Goal: Communication & Community: Answer question/provide support

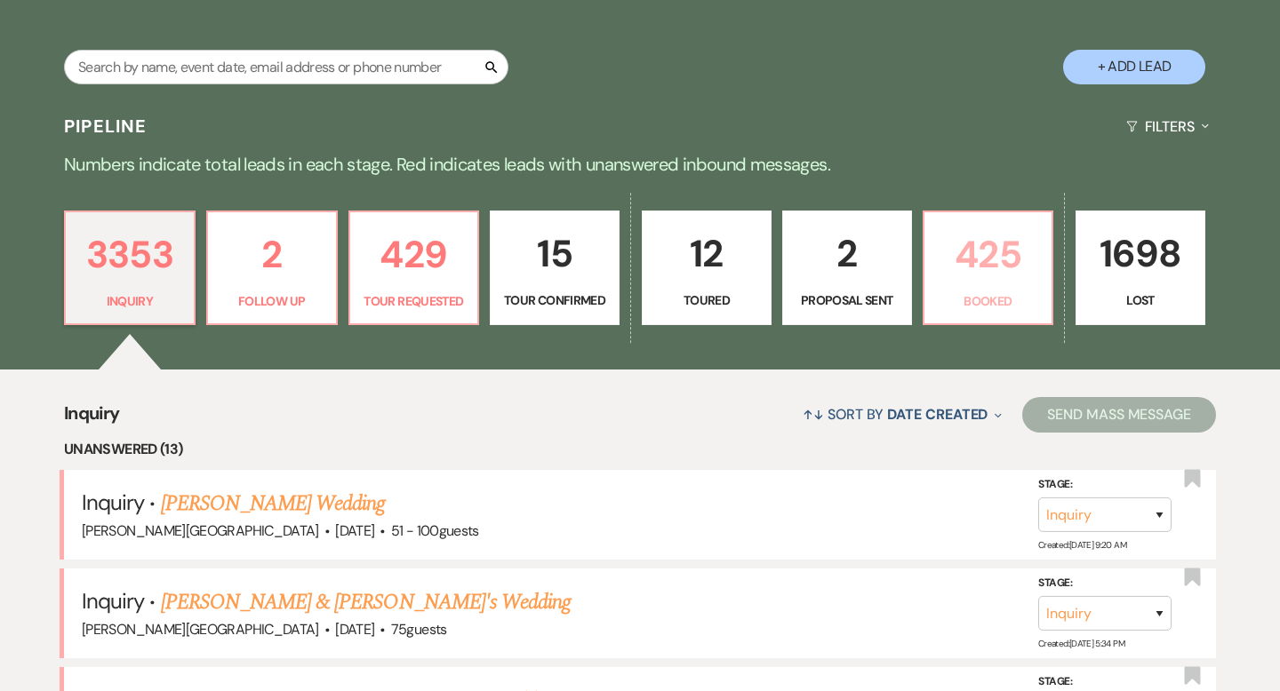
click at [996, 270] on p "425" at bounding box center [988, 255] width 107 height 60
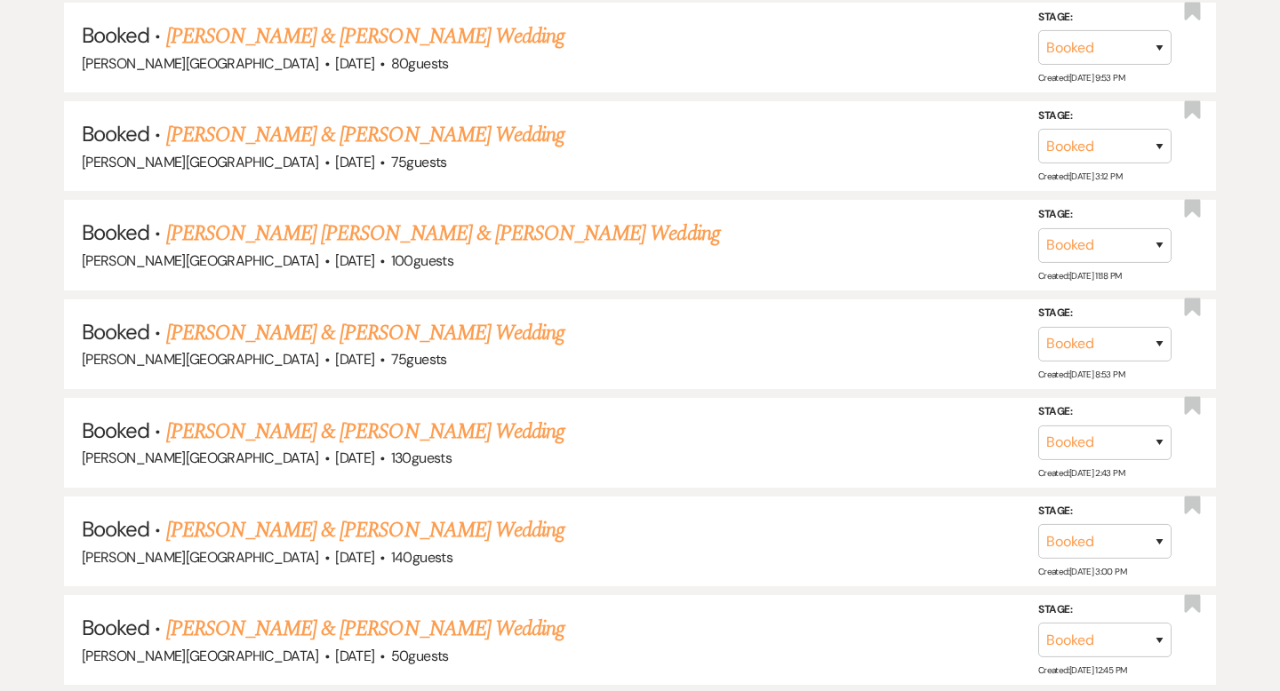
scroll to position [22818, 0]
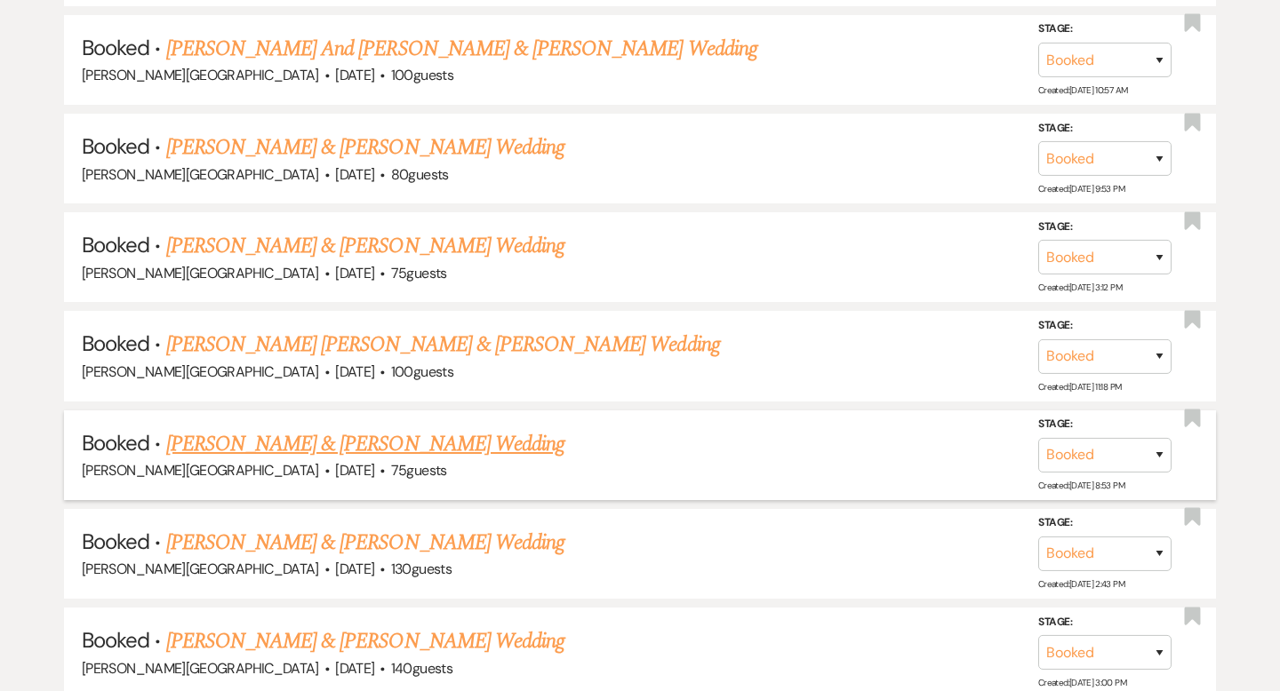
click at [341, 428] on link "[PERSON_NAME] & [PERSON_NAME] Wedding" at bounding box center [365, 444] width 398 height 32
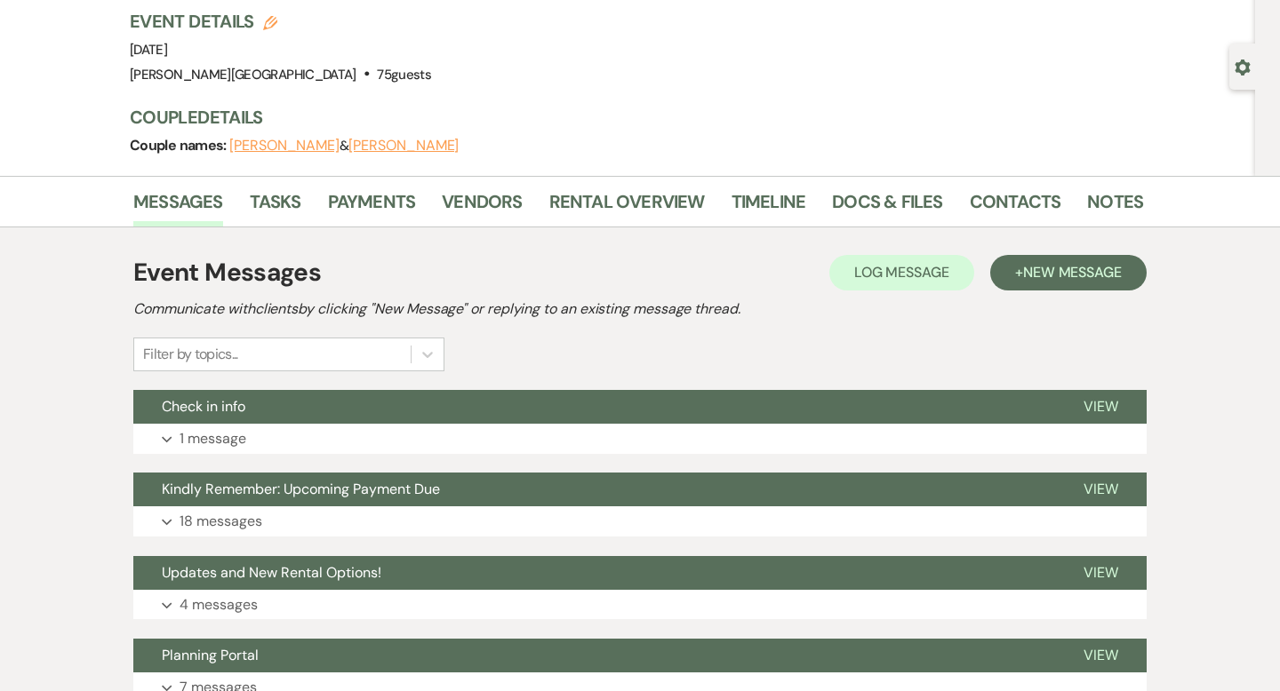
scroll to position [152, 0]
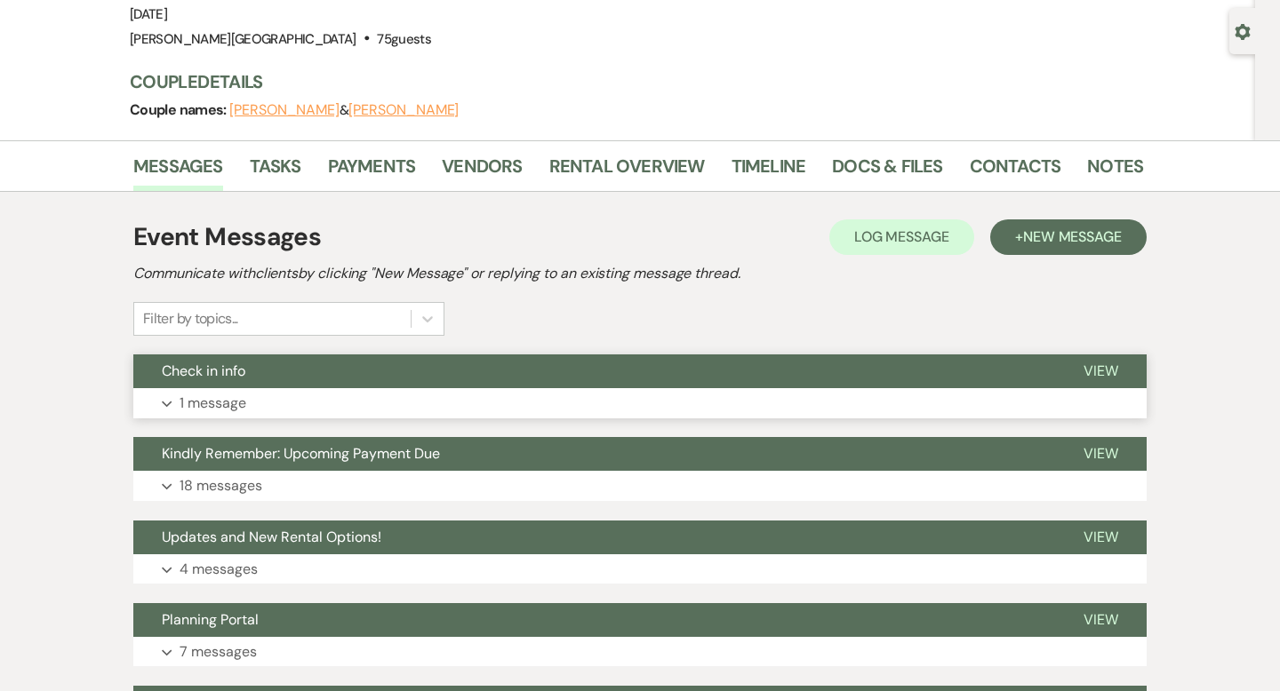
click at [583, 375] on button "Check in info" at bounding box center [594, 372] width 922 height 34
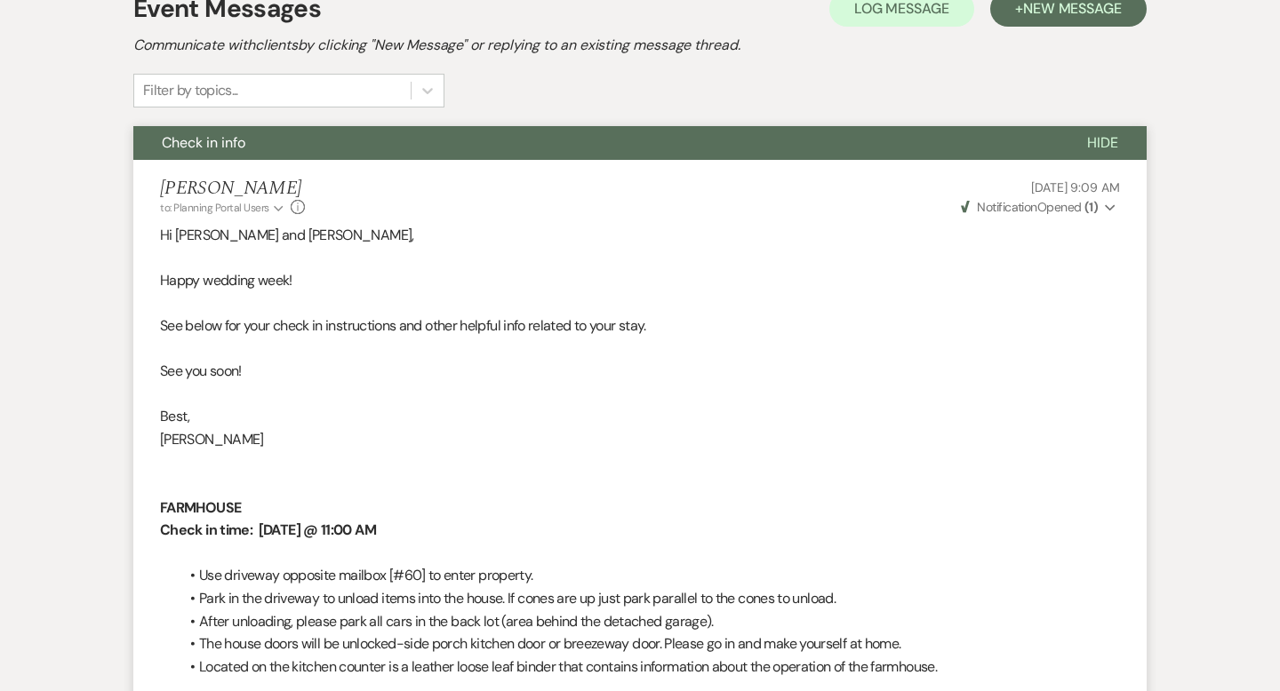
scroll to position [0, 0]
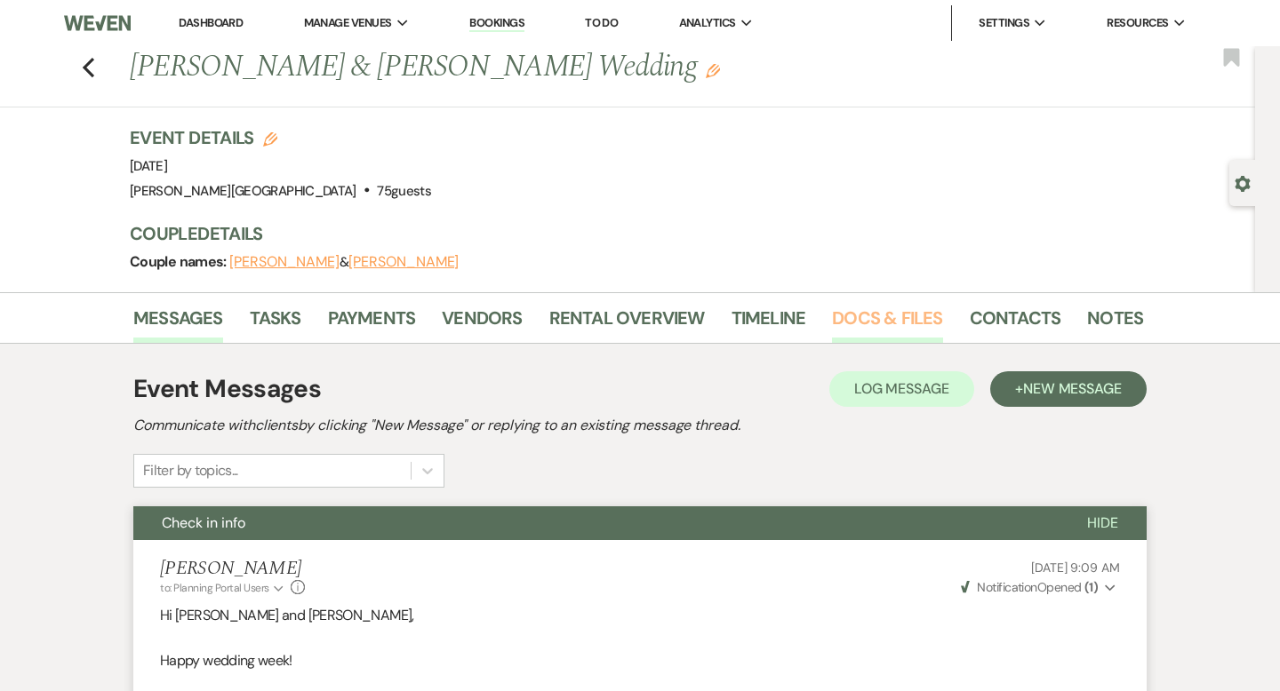
click at [868, 327] on link "Docs & Files" at bounding box center [887, 323] width 110 height 39
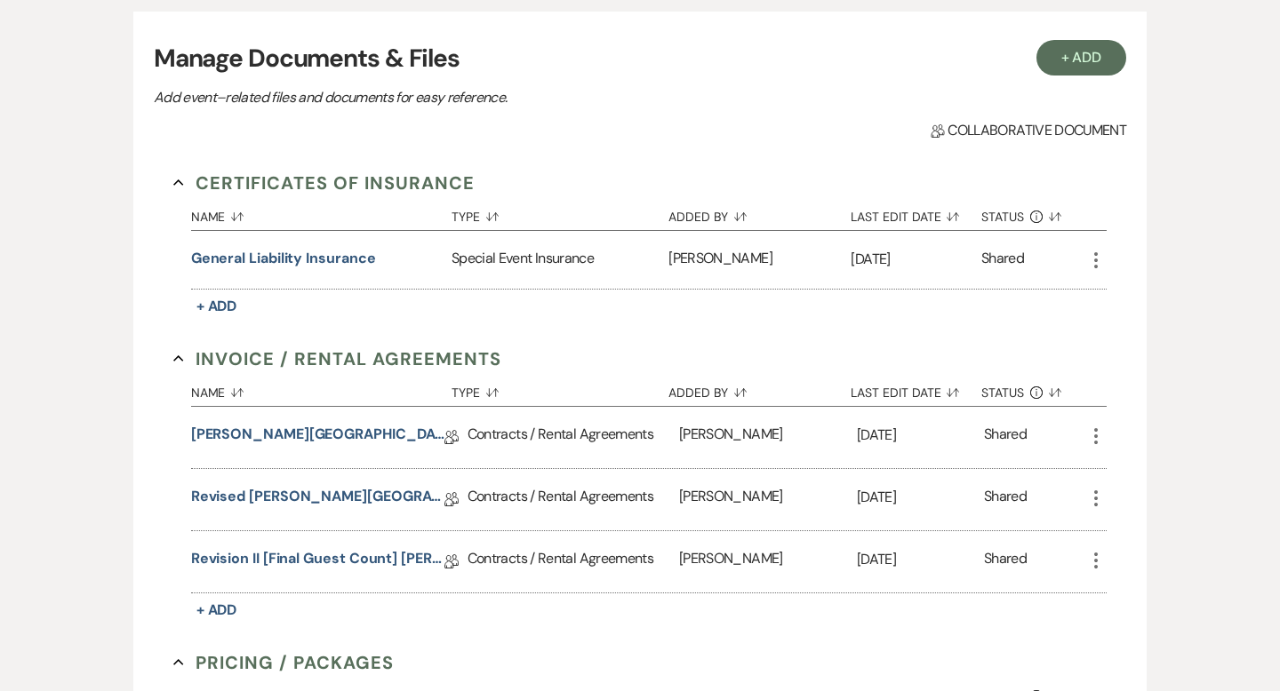
scroll to position [374, 0]
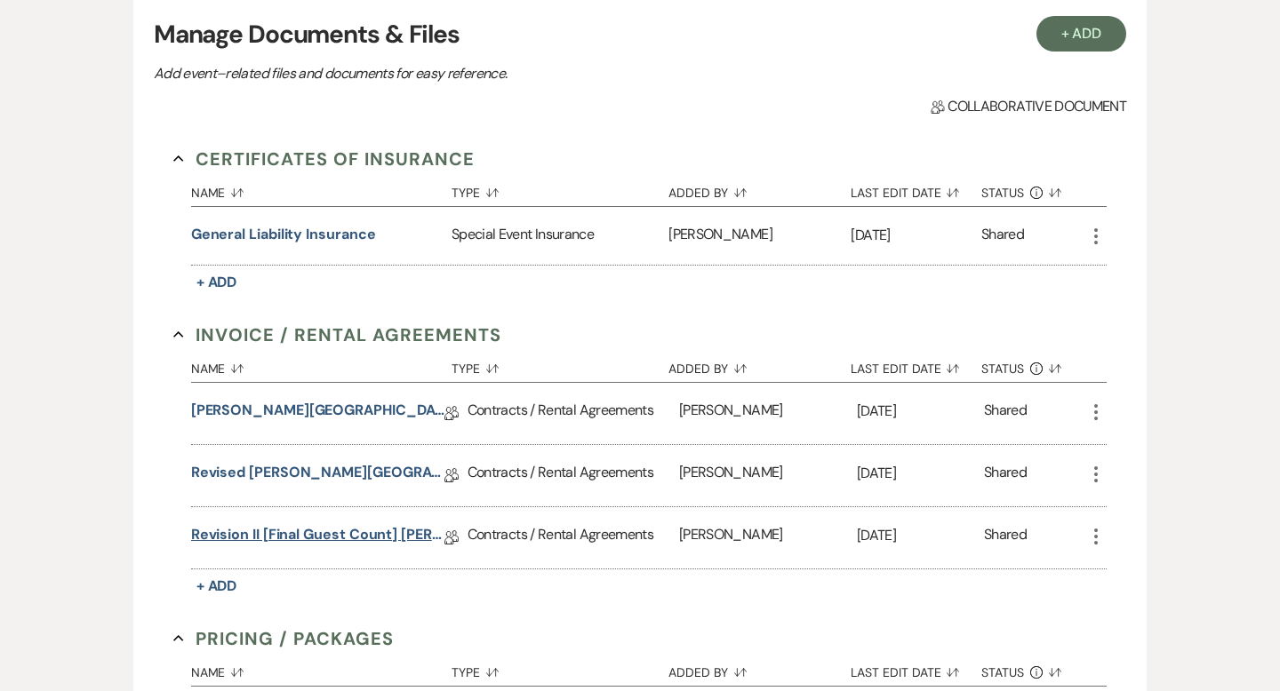
click at [321, 532] on link "Revision II [Final Guest Count] [PERSON_NAME][GEOGRAPHIC_DATA] Contract" at bounding box center [317, 538] width 253 height 28
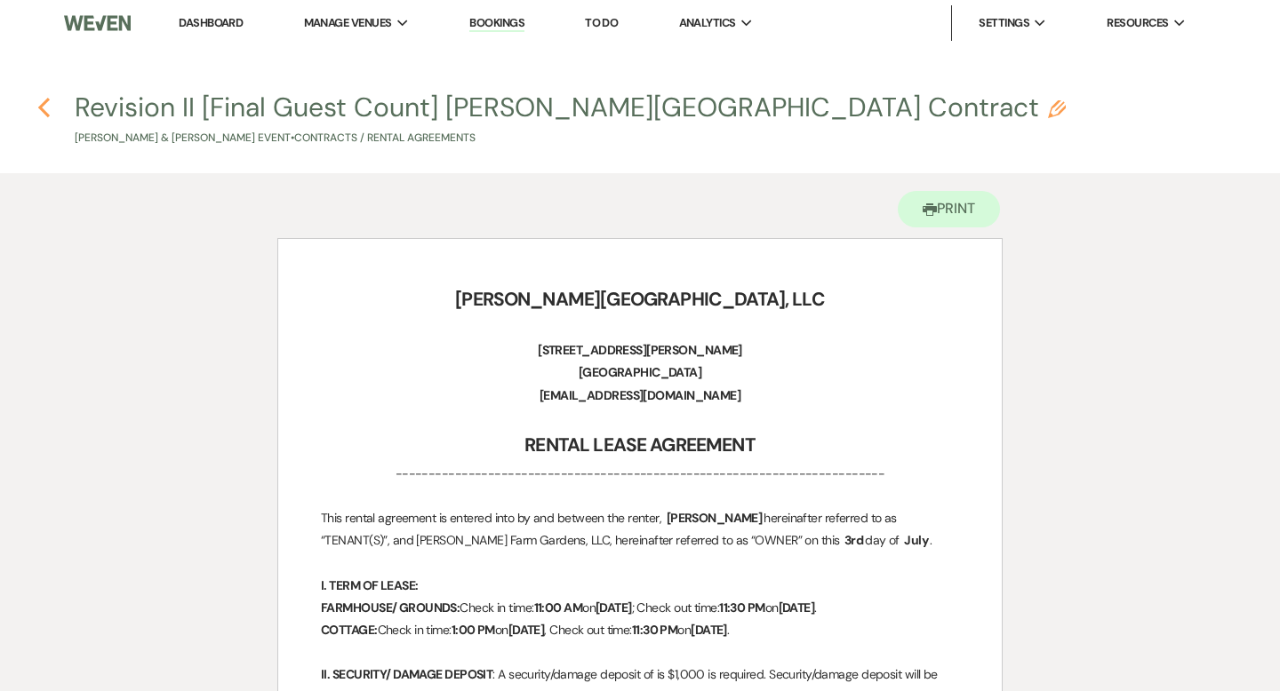
click at [44, 112] on use "button" at bounding box center [44, 108] width 12 height 20
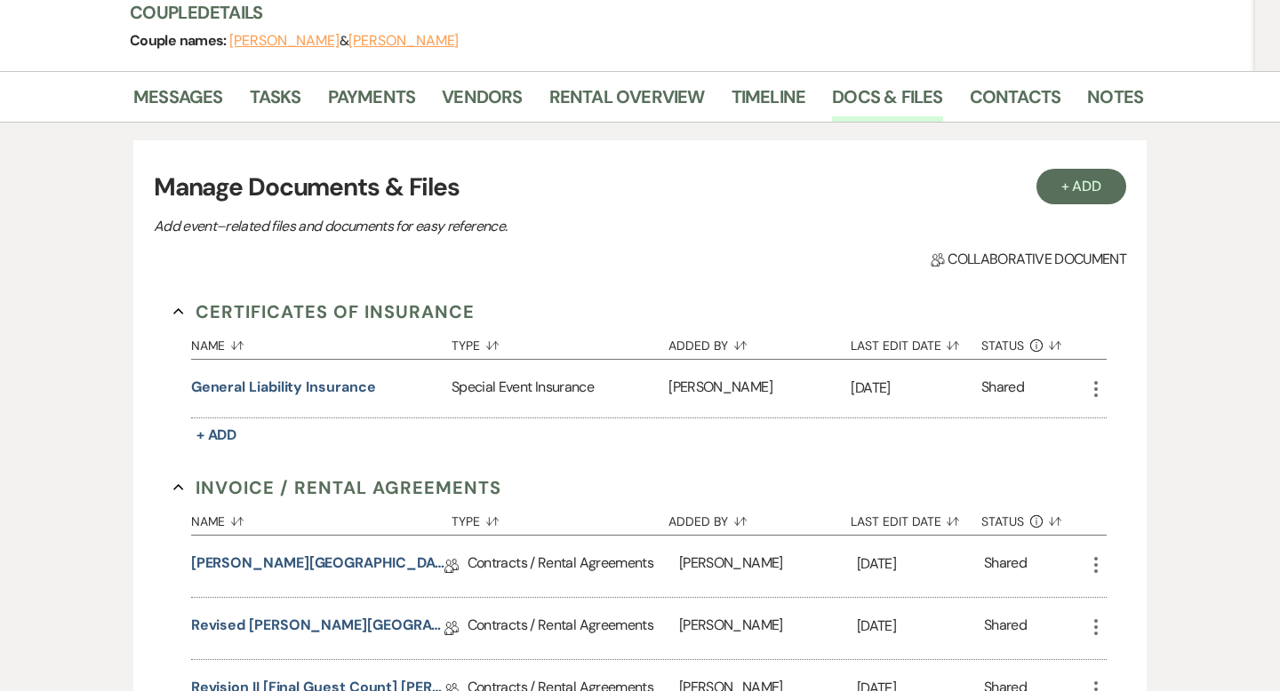
scroll to position [10, 0]
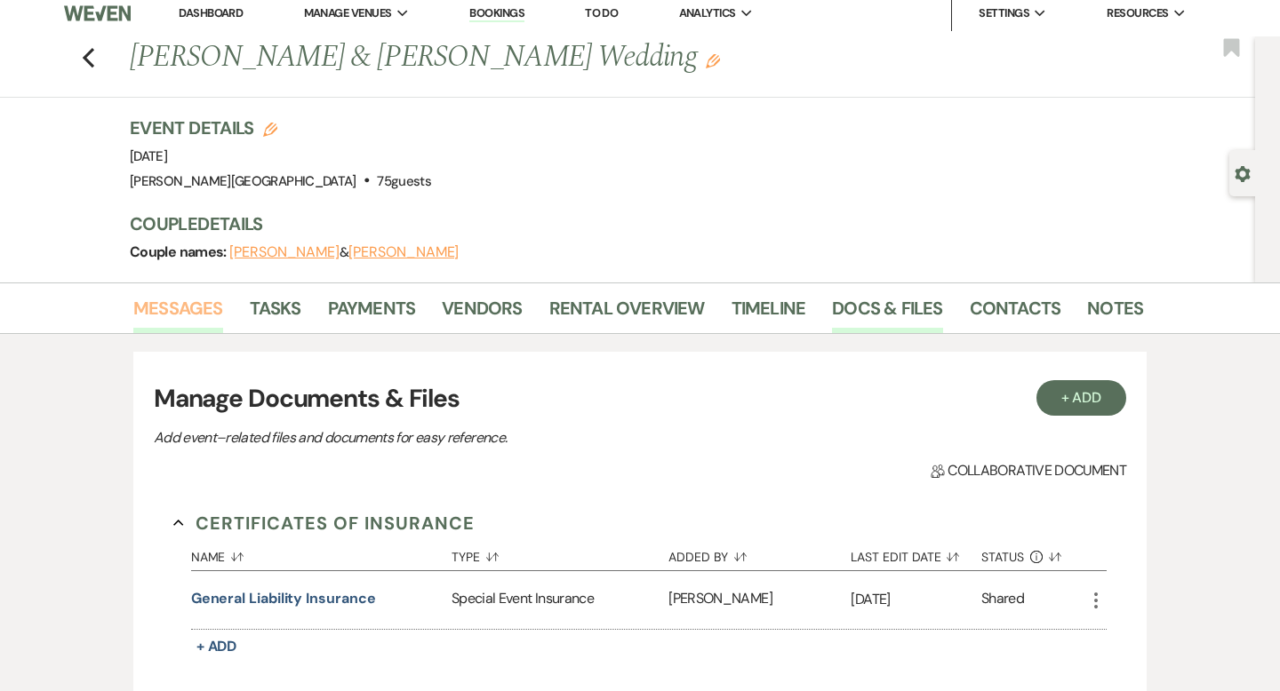
click at [204, 302] on link "Messages" at bounding box center [178, 313] width 90 height 39
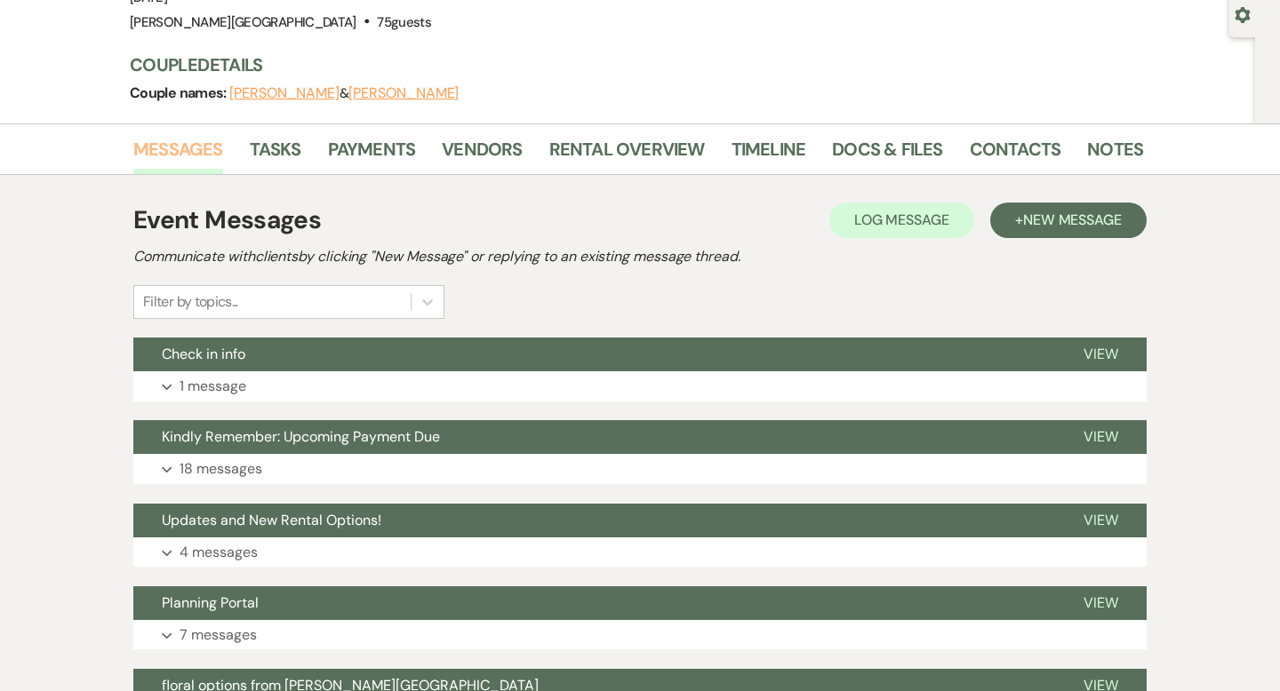
scroll to position [170, 0]
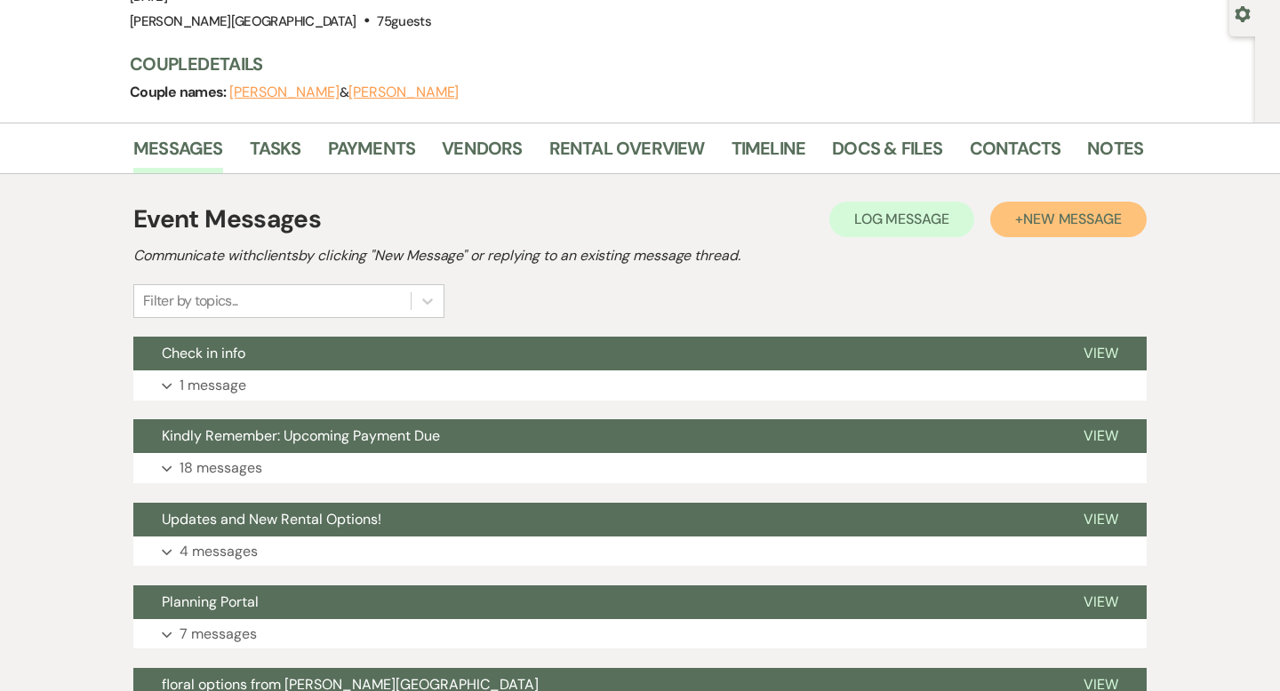
click at [1051, 212] on span "New Message" at bounding box center [1072, 219] width 99 height 19
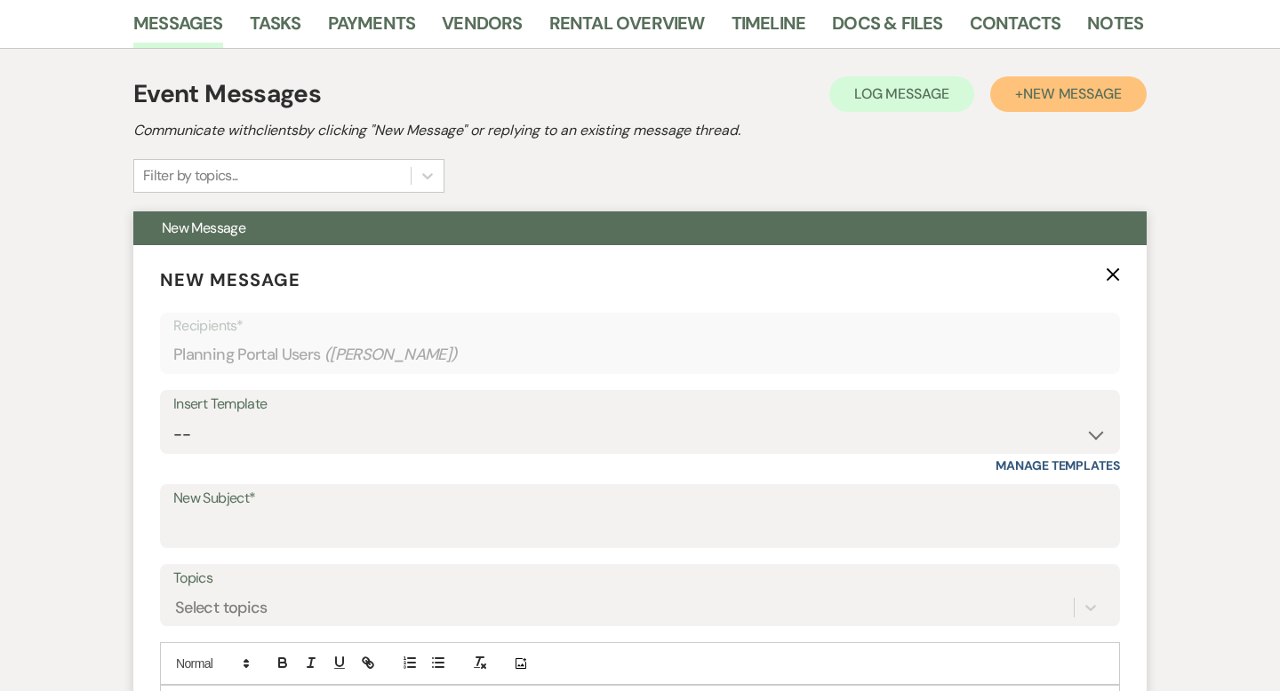
scroll to position [438, 0]
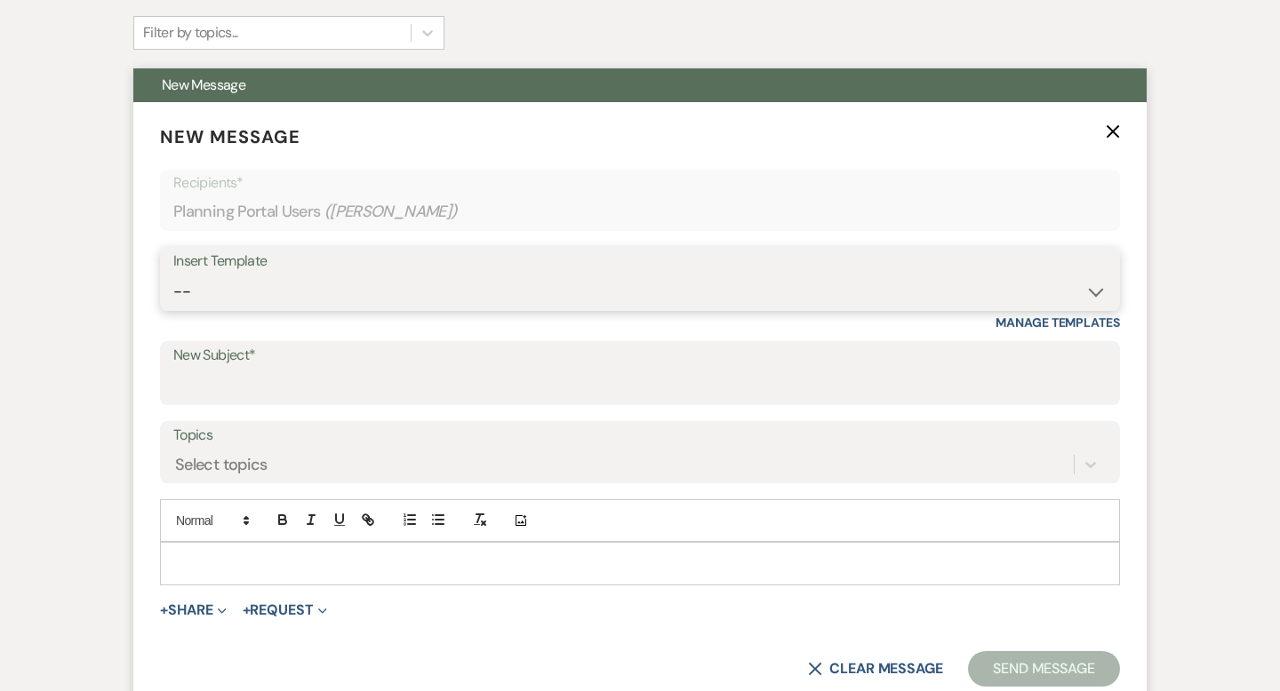
click at [311, 279] on select "-- Weven Planning Portal Introduction (Booked Events) Wedding Packages Booking …" at bounding box center [639, 292] width 933 height 35
select select "1530"
type input "following up"
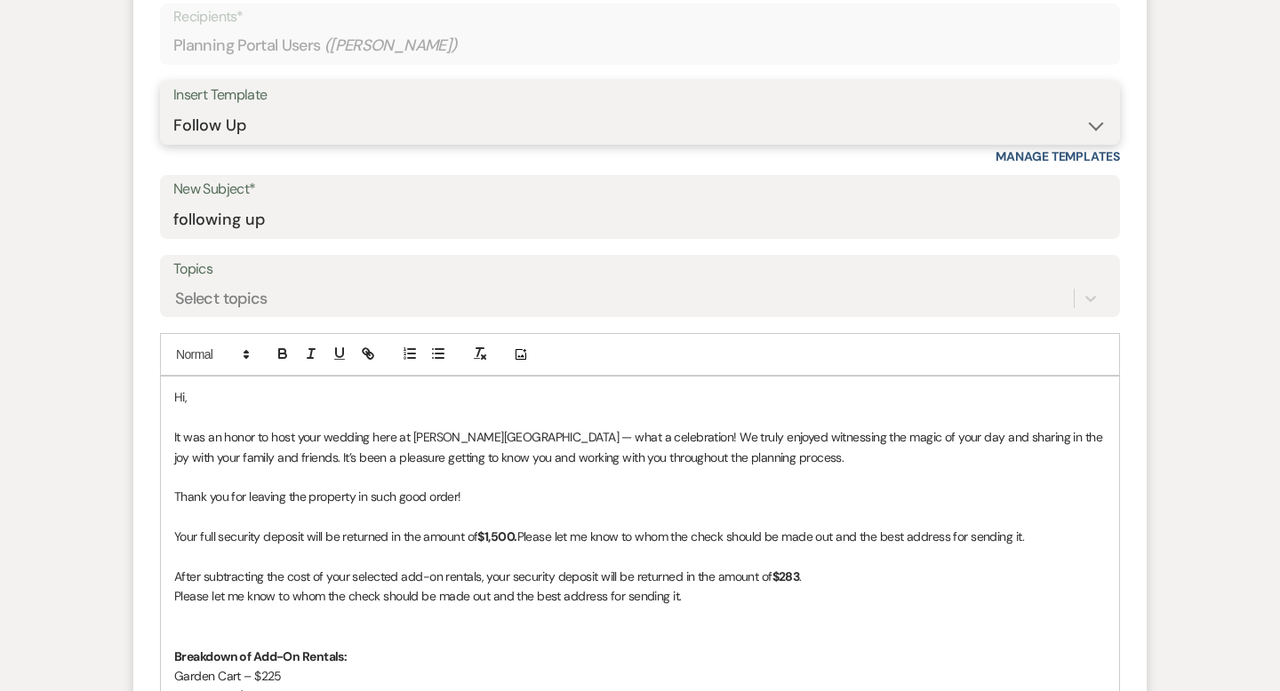
scroll to position [646, 0]
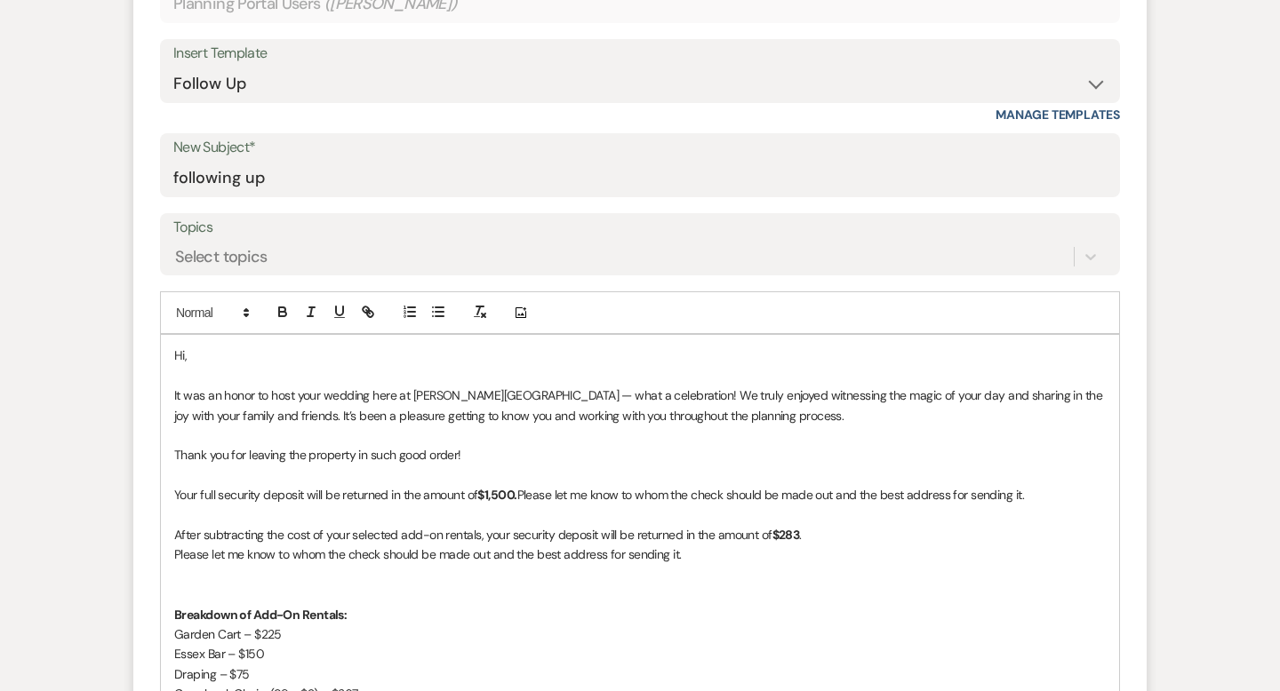
click at [226, 362] on p "Hi," at bounding box center [639, 356] width 931 height 20
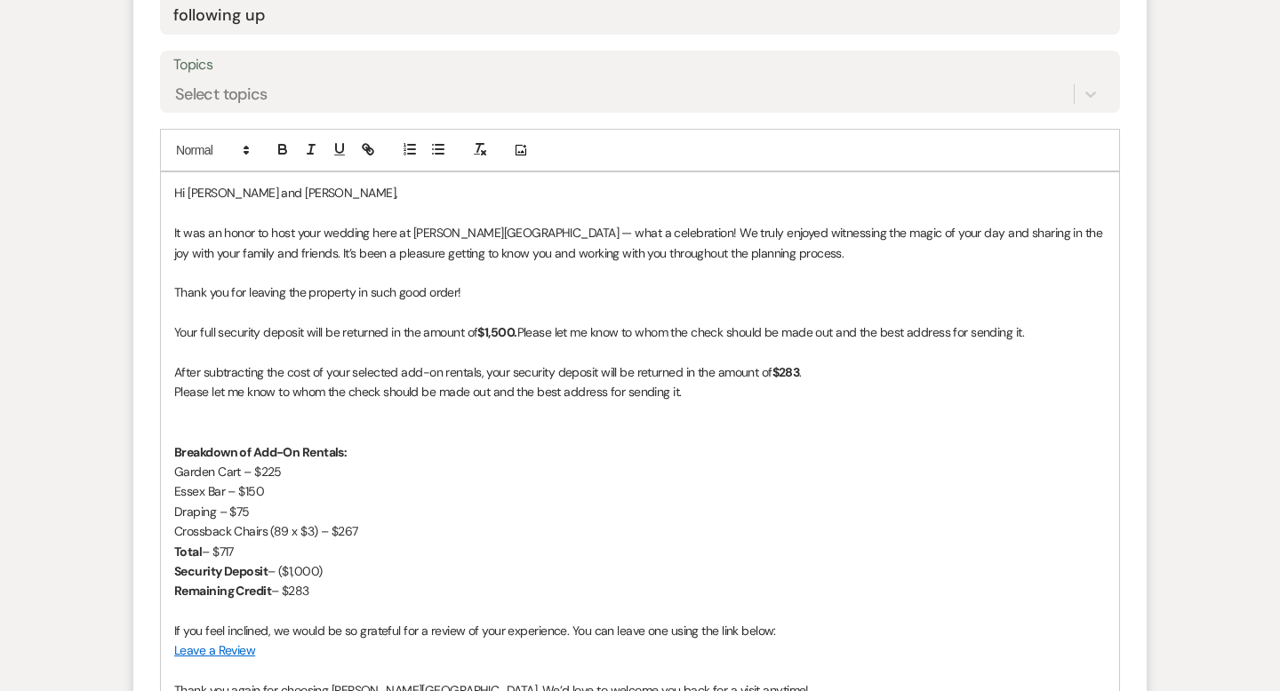
scroll to position [811, 0]
drag, startPoint x: 506, startPoint y: 254, endPoint x: 401, endPoint y: 250, distance: 105.0
click at [401, 250] on p "It was an honor to host your wedding here at [PERSON_NAME][GEOGRAPHIC_DATA] — w…" at bounding box center [639, 241] width 931 height 40
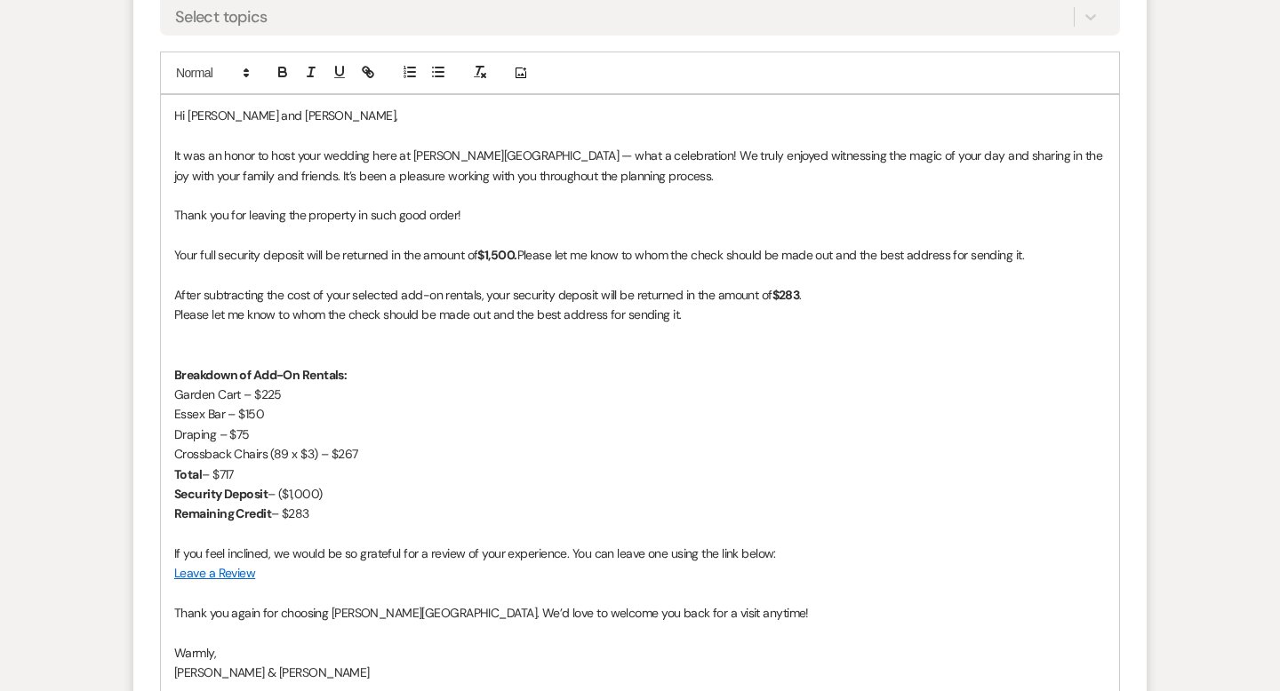
scroll to position [888, 0]
click at [500, 257] on strong "$1,500." at bounding box center [496, 253] width 39 height 16
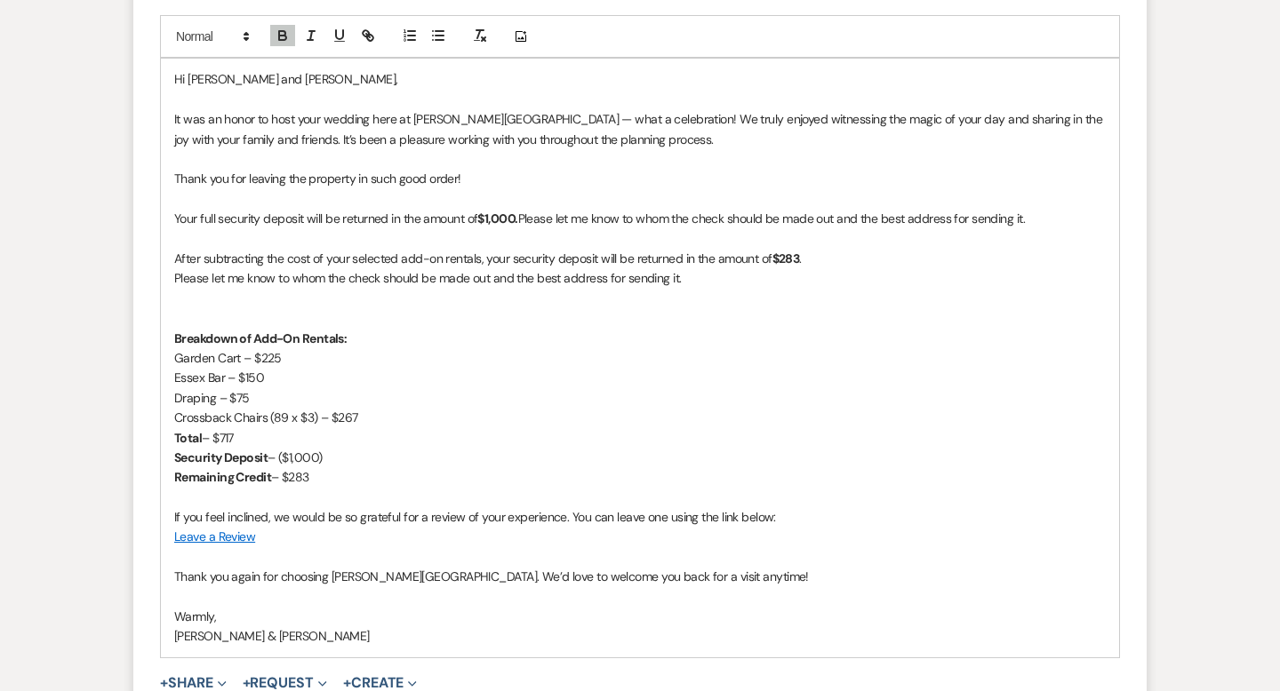
scroll to position [947, 0]
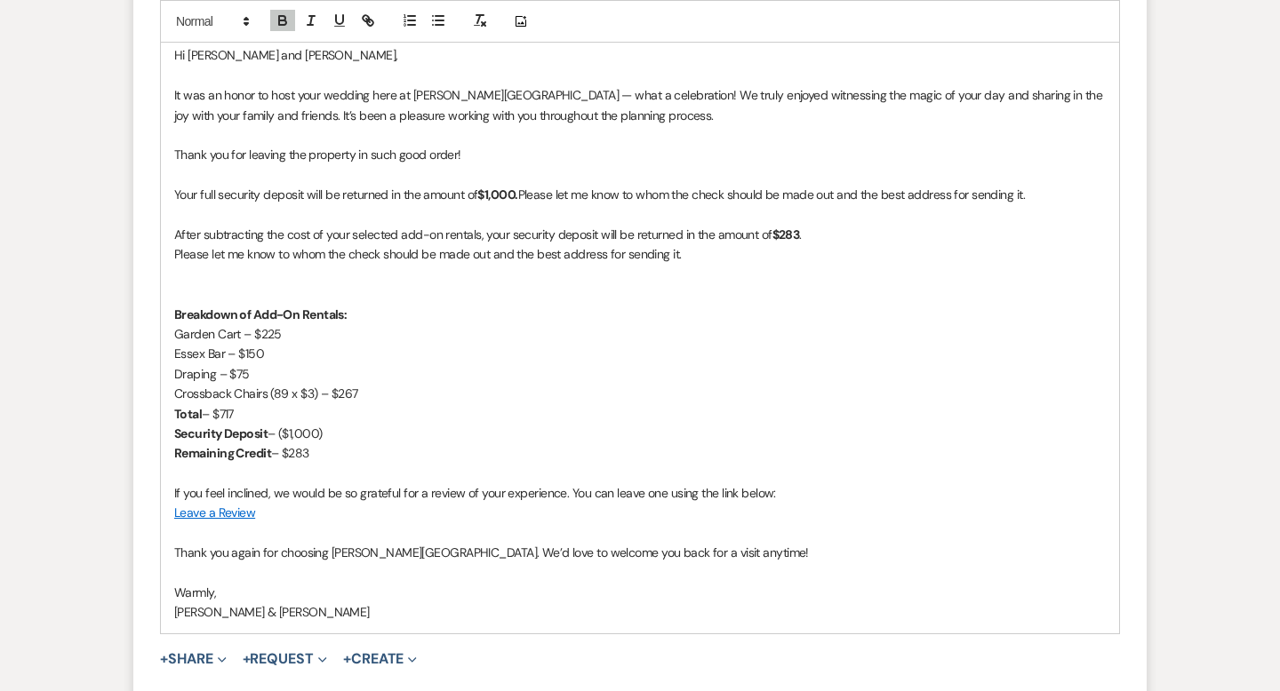
drag, startPoint x: 348, startPoint y: 452, endPoint x: 152, endPoint y: 233, distance: 294.0
click at [152, 233] on form "New Message X Draft saved! Recipients* Planning Portal Users ( [PERSON_NAME] ) …" at bounding box center [639, 175] width 1013 height 1163
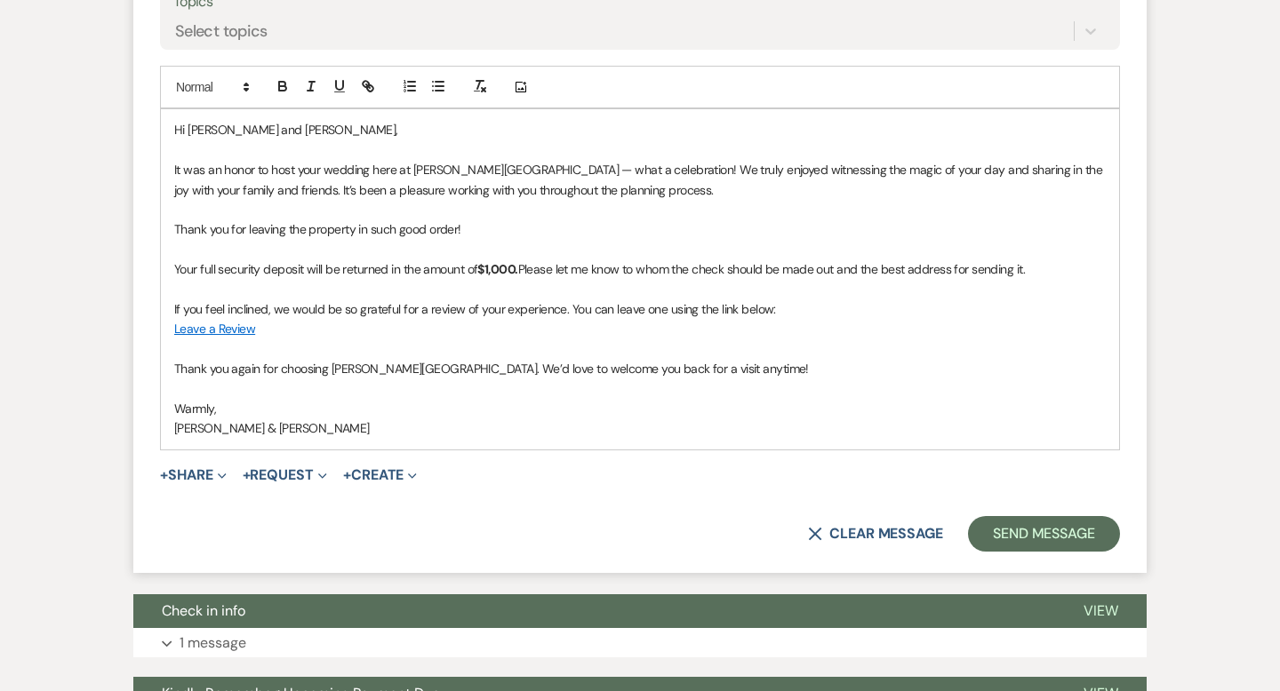
scroll to position [871, 0]
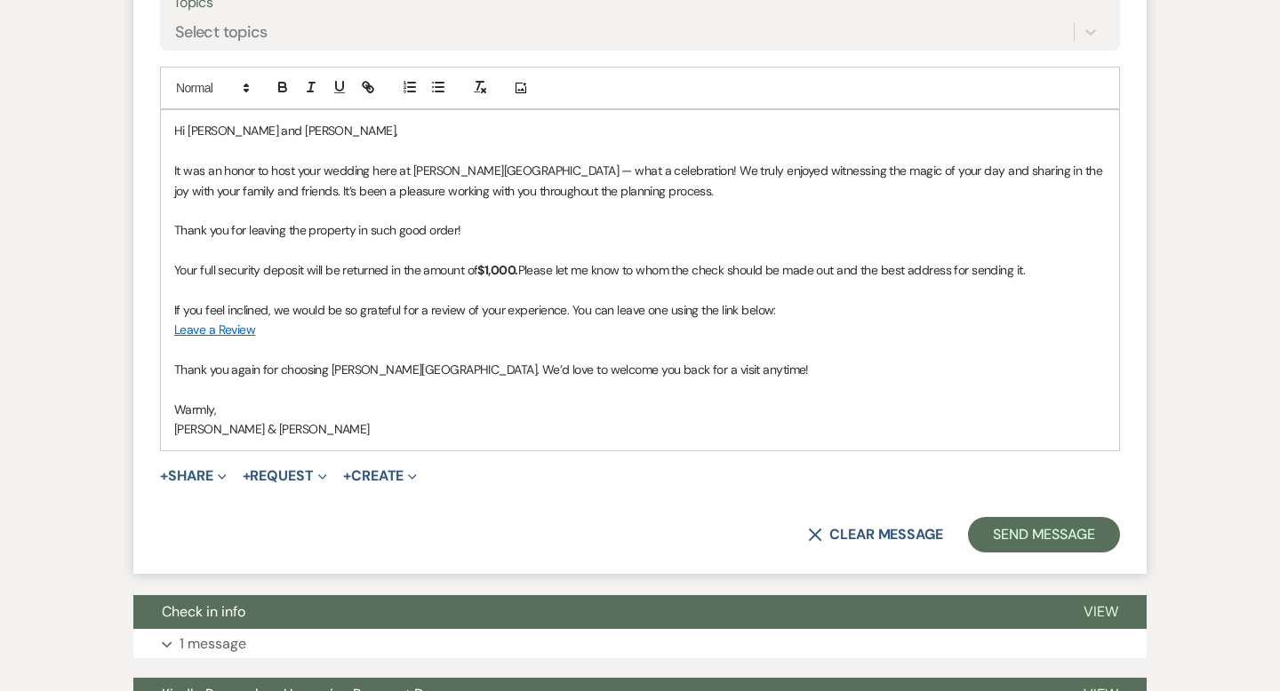
click at [265, 432] on p "[PERSON_NAME] & [PERSON_NAME]" at bounding box center [639, 430] width 931 height 20
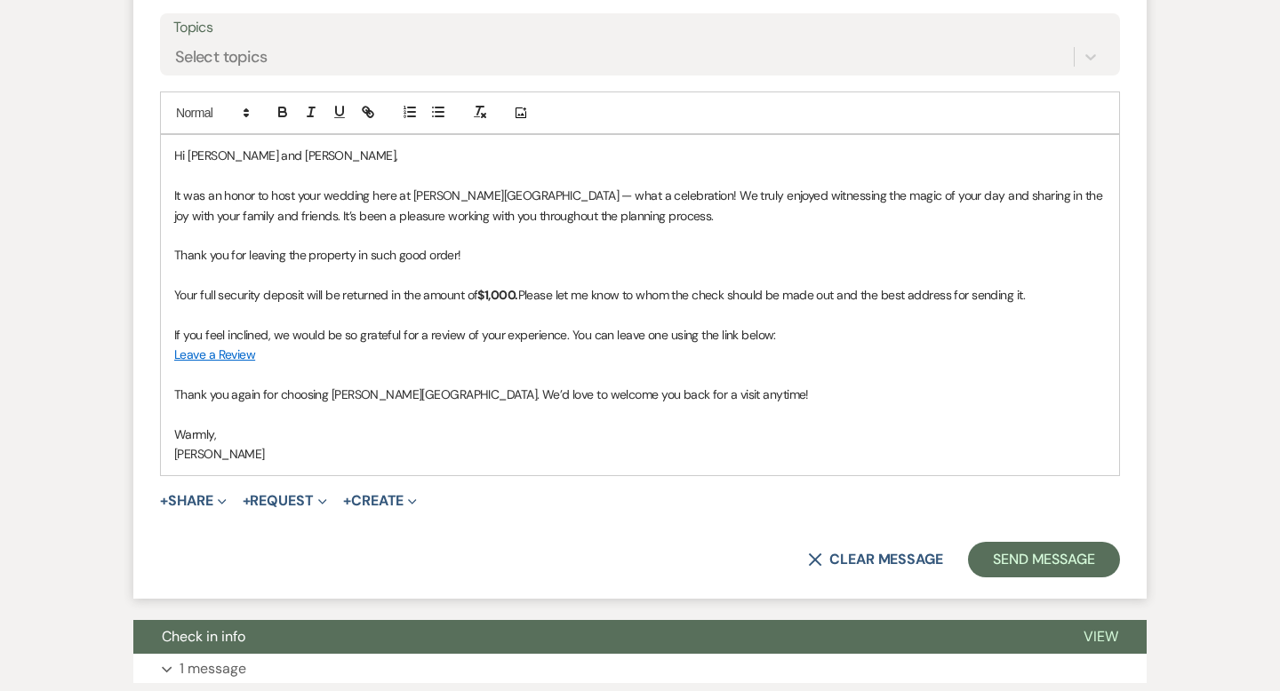
scroll to position [848, 0]
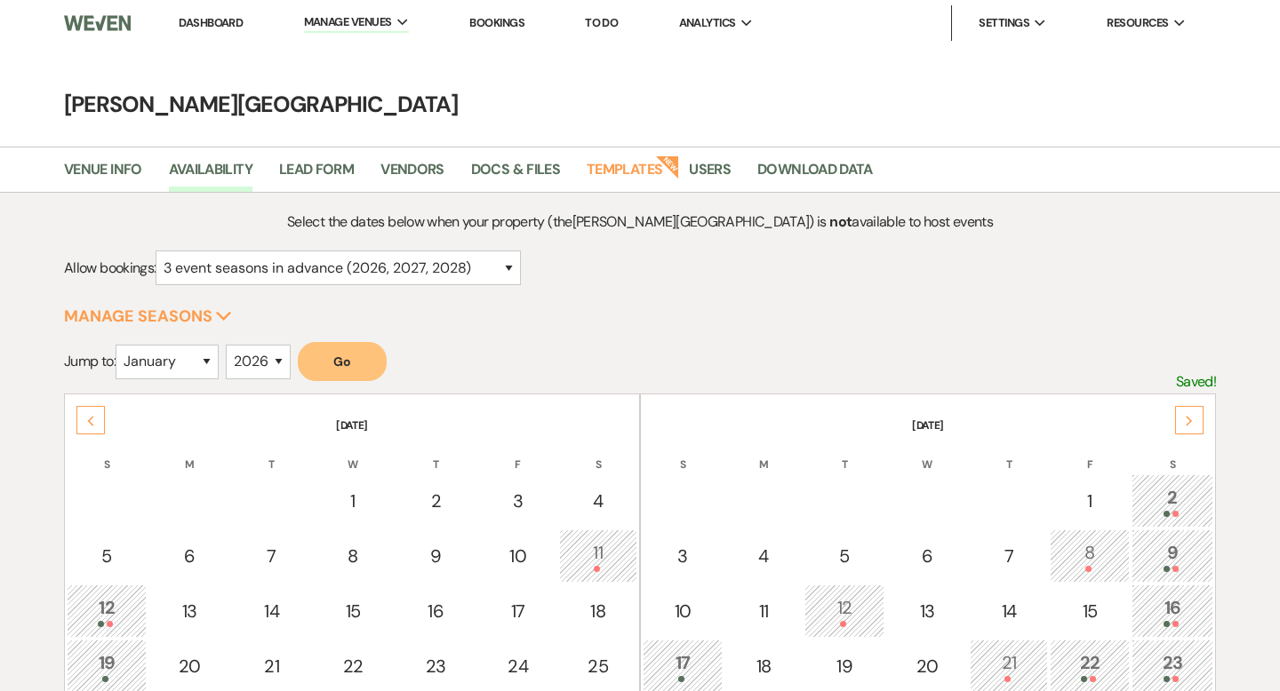
select select "3"
select select "2026"
